Goal: Transaction & Acquisition: Purchase product/service

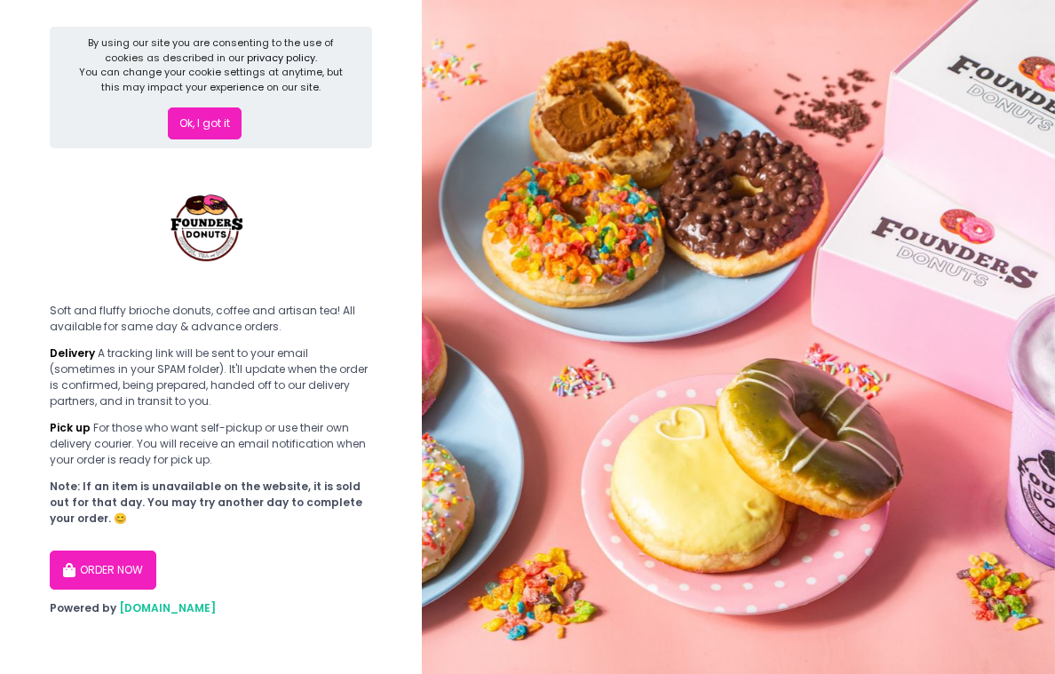
click at [98, 589] on button "ORDER NOW" at bounding box center [103, 569] width 107 height 39
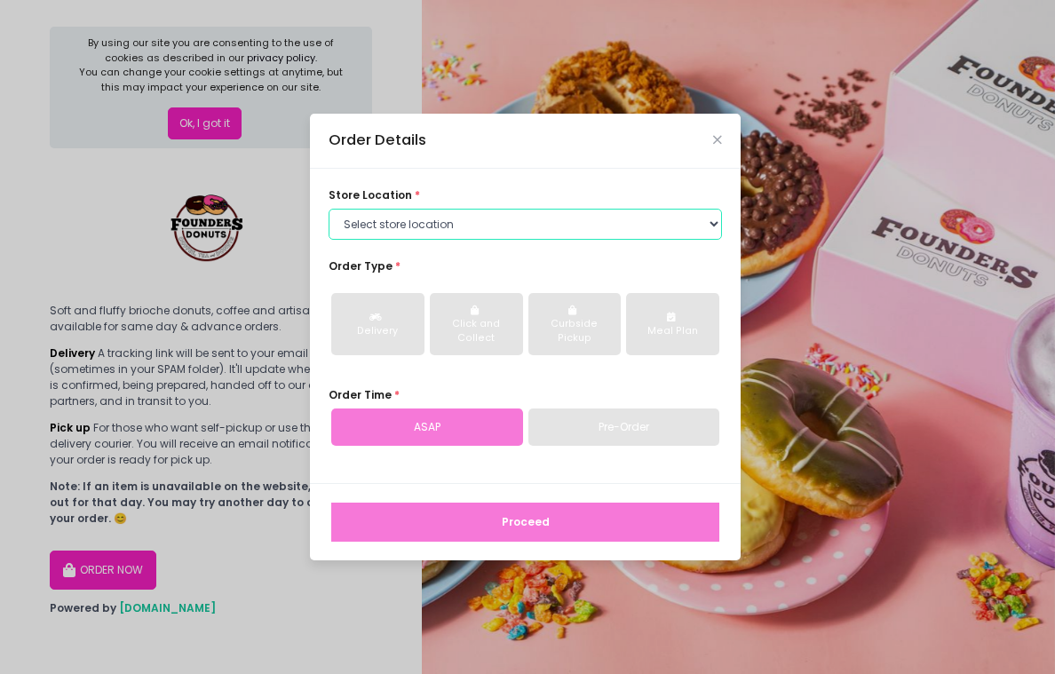
click at [435, 212] on select "Select store location Founders Donuts - [PERSON_NAME] Founders Donuts - [GEOGRA…" at bounding box center [524, 225] width 393 height 32
select select "61a2022e41b39c710272d16a"
click at [329, 209] on select "Select store location Founders Donuts - [PERSON_NAME] Founders Donuts - [GEOGRA…" at bounding box center [524, 225] width 393 height 32
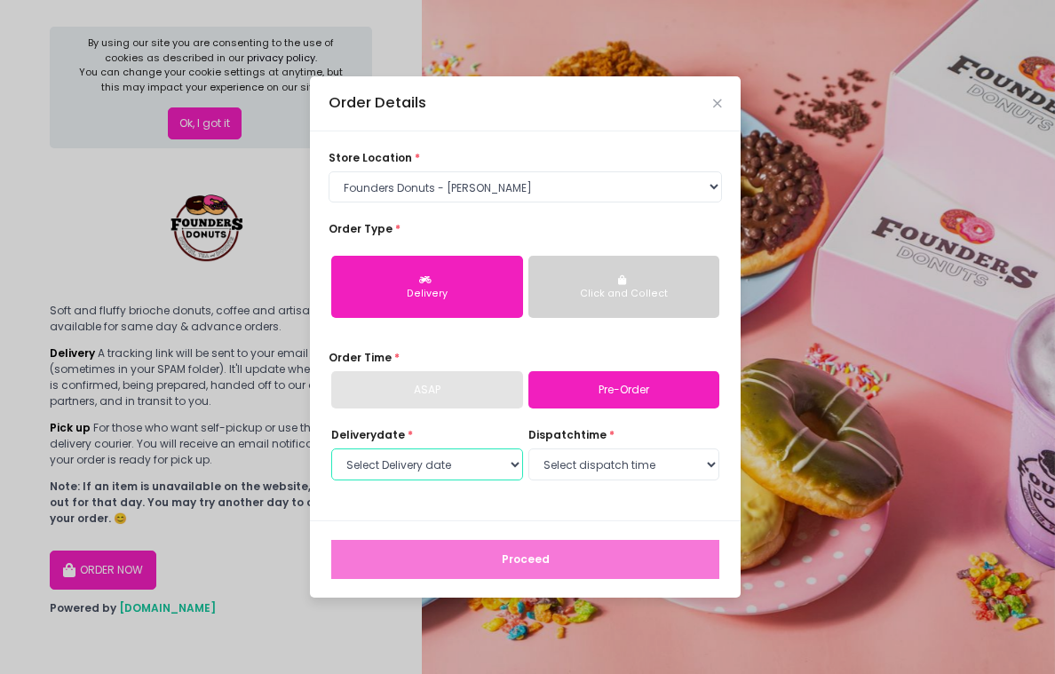
click at [475, 470] on select "Select Delivery date [DATE] [DATE] [DATE] [DATE] [DATE] [DATE] [DATE] [DATE] [D…" at bounding box center [427, 464] width 192 height 32
select select "[DATE]"
click at [333, 455] on select "Select Delivery date [DATE] [DATE] [DATE] [DATE] [DATE] [DATE] [DATE] [DATE] [D…" at bounding box center [427, 464] width 192 height 32
click at [608, 461] on select "Select dispatch time 07:00 AM - 07:30 AM 07:30 AM - 08:00 AM 08:00 AM - 08:30 A…" at bounding box center [624, 464] width 192 height 32
select select "09:30"
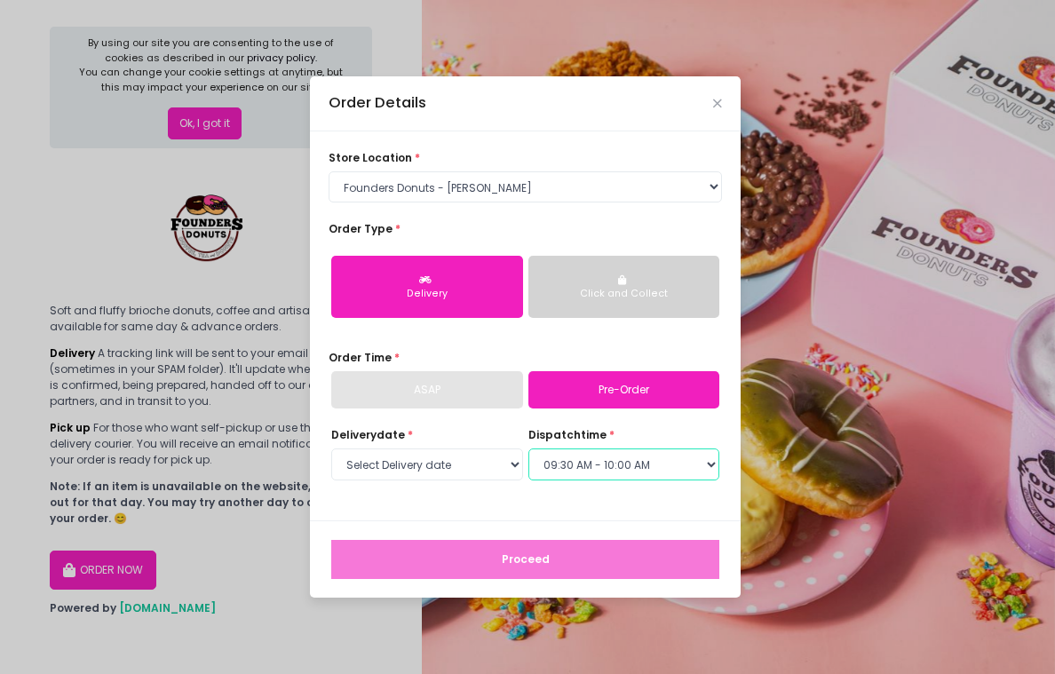
click at [528, 455] on select "Select dispatch time 07:00 AM - 07:30 AM 07:30 AM - 08:00 AM 08:00 AM - 08:30 A…" at bounding box center [624, 464] width 192 height 32
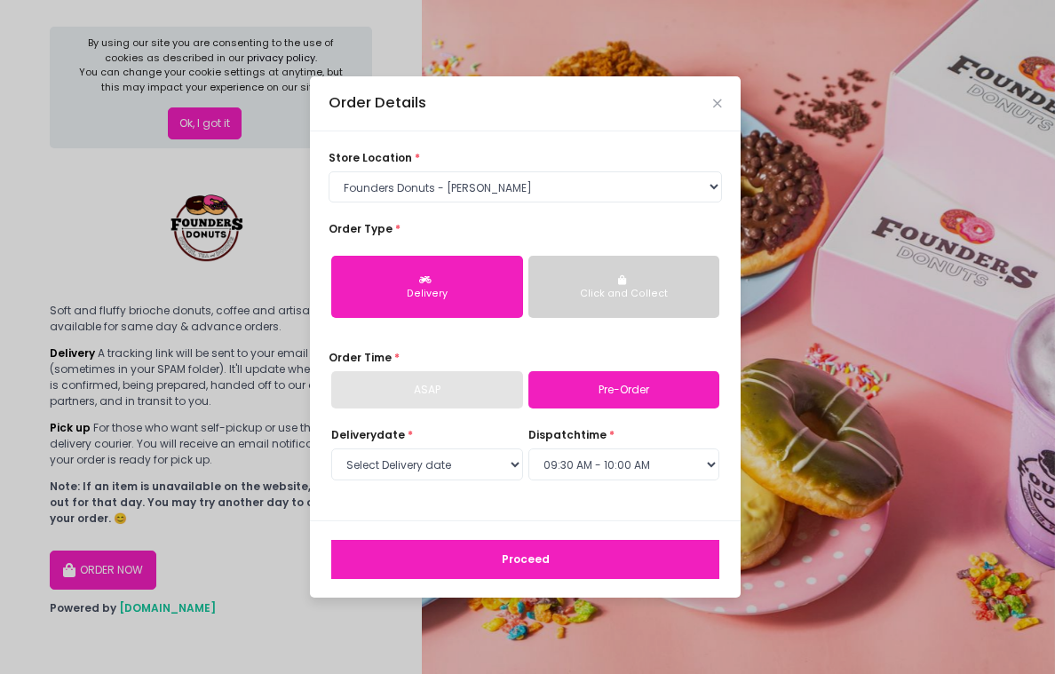
click at [521, 577] on button "Proceed" at bounding box center [525, 559] width 388 height 39
